Goal: Information Seeking & Learning: Learn about a topic

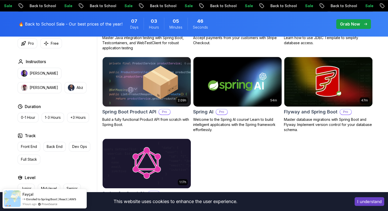
scroll to position [408, 0]
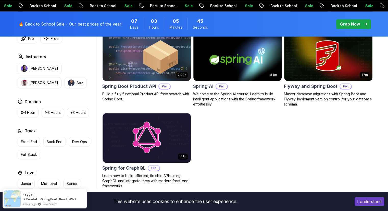
click at [362, 201] on button "I understand" at bounding box center [370, 201] width 30 height 9
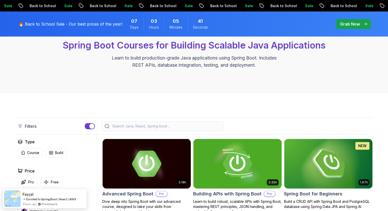
scroll to position [26, 0]
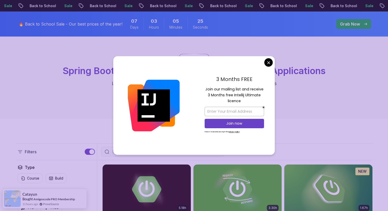
drag, startPoint x: 270, startPoint y: 60, endPoint x: 274, endPoint y: 81, distance: 20.8
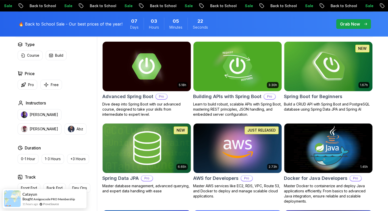
scroll to position [0, 0]
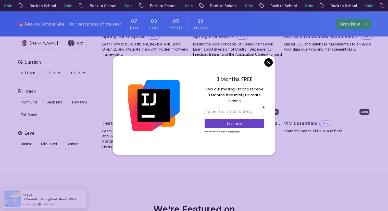
scroll to position [1455, 0]
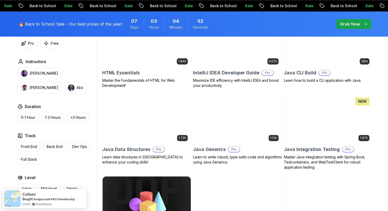
scroll to position [204, 0]
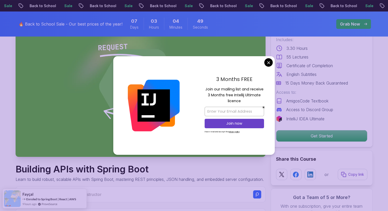
scroll to position [77, 0]
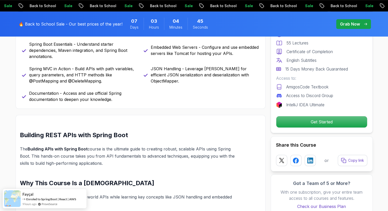
scroll to position [434, 0]
